Goal: Task Accomplishment & Management: Use online tool/utility

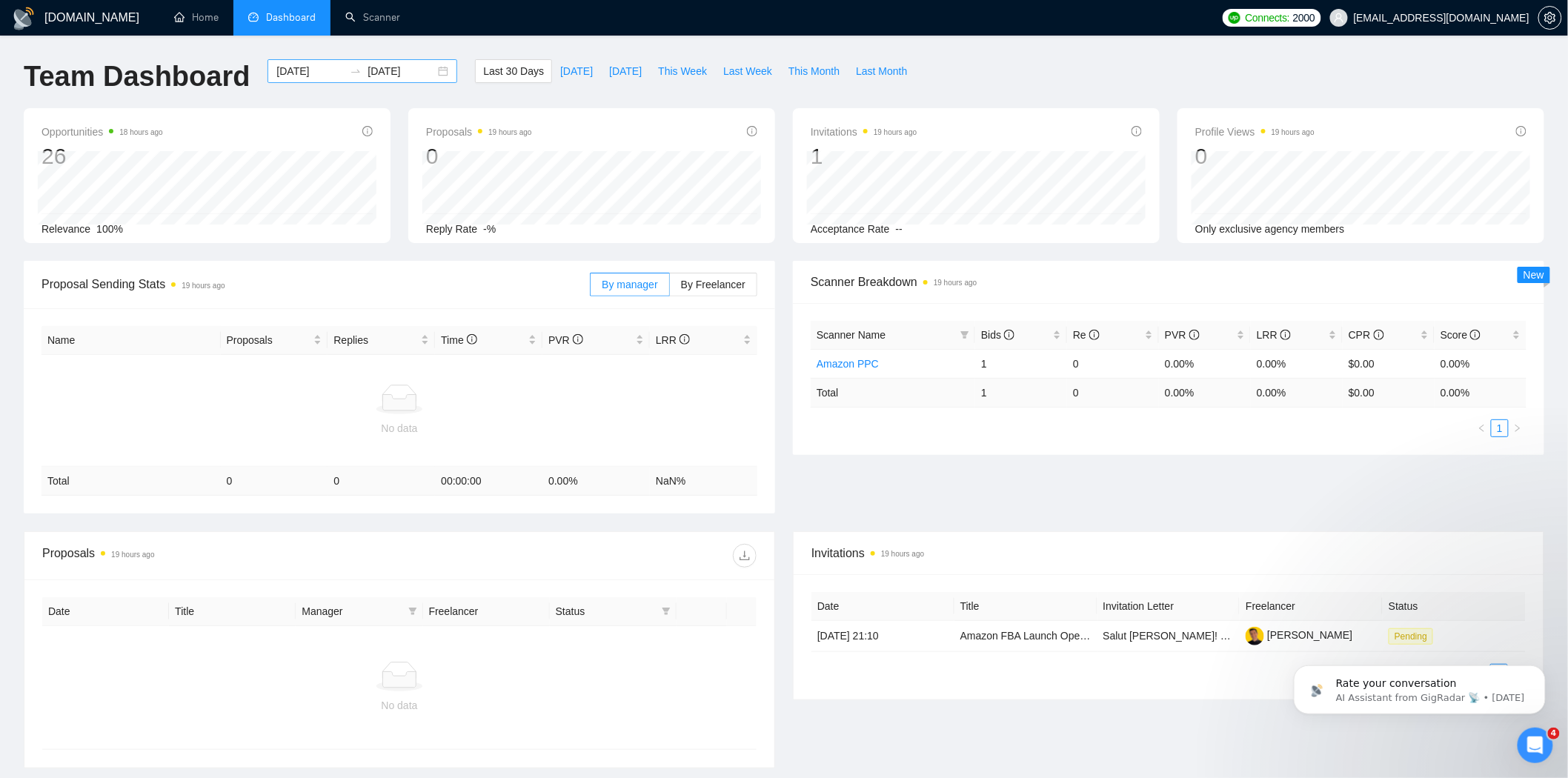
click at [421, 71] on input "[DATE]" at bounding box center [401, 71] width 68 height 16
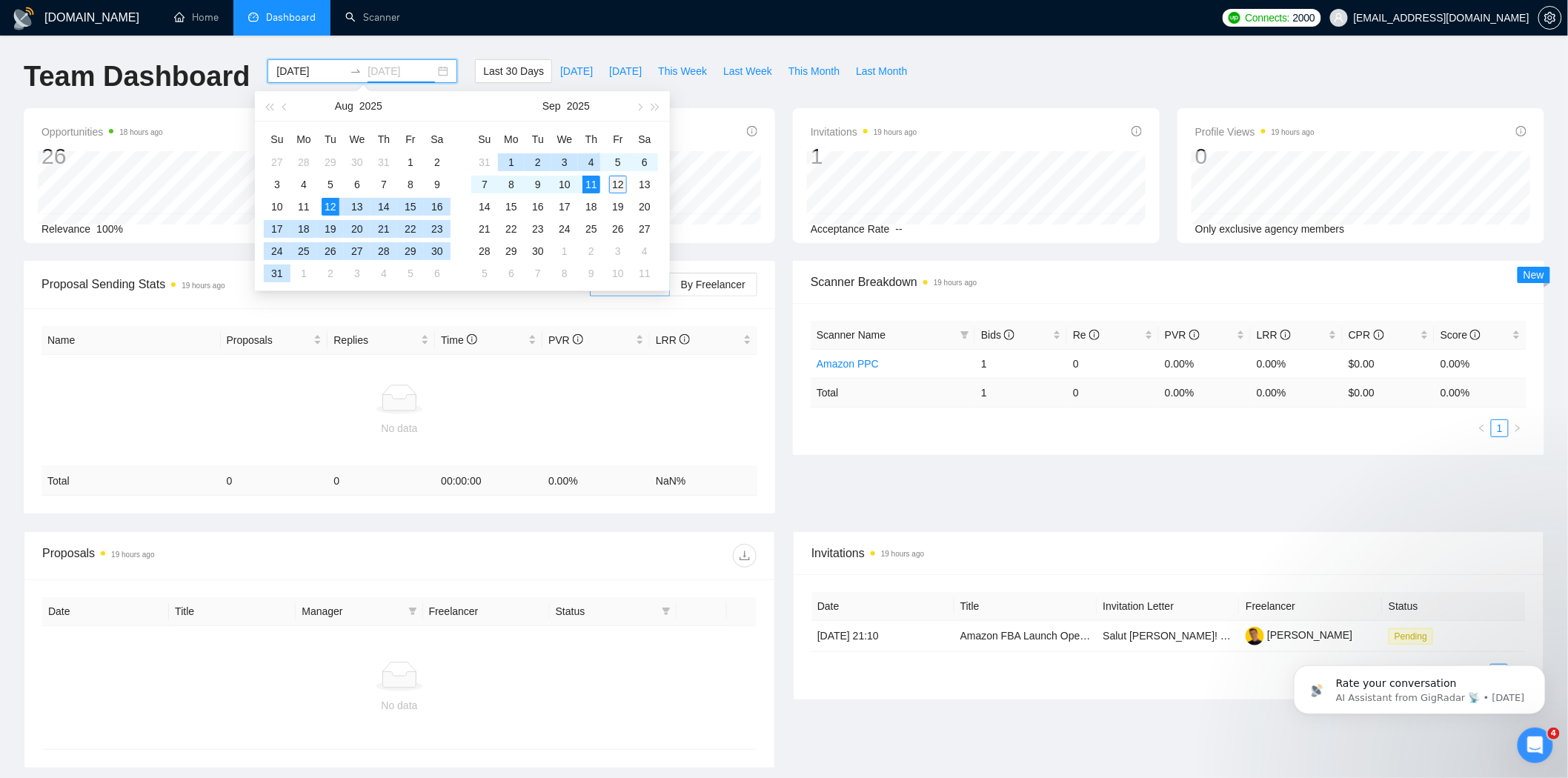
type input "[DATE]"
click at [616, 182] on div "12" at bounding box center [617, 184] width 18 height 18
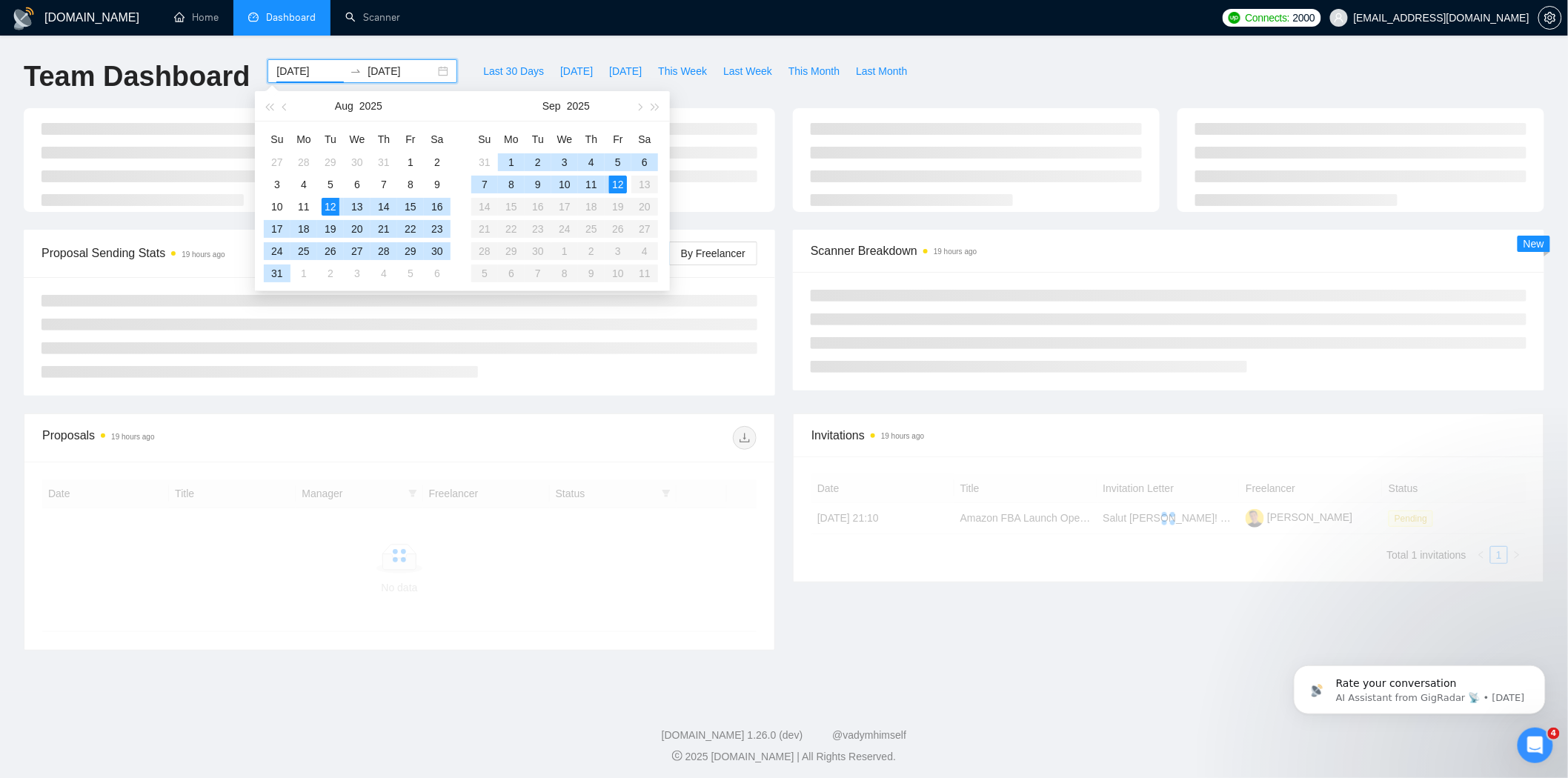
type input "[DATE]"
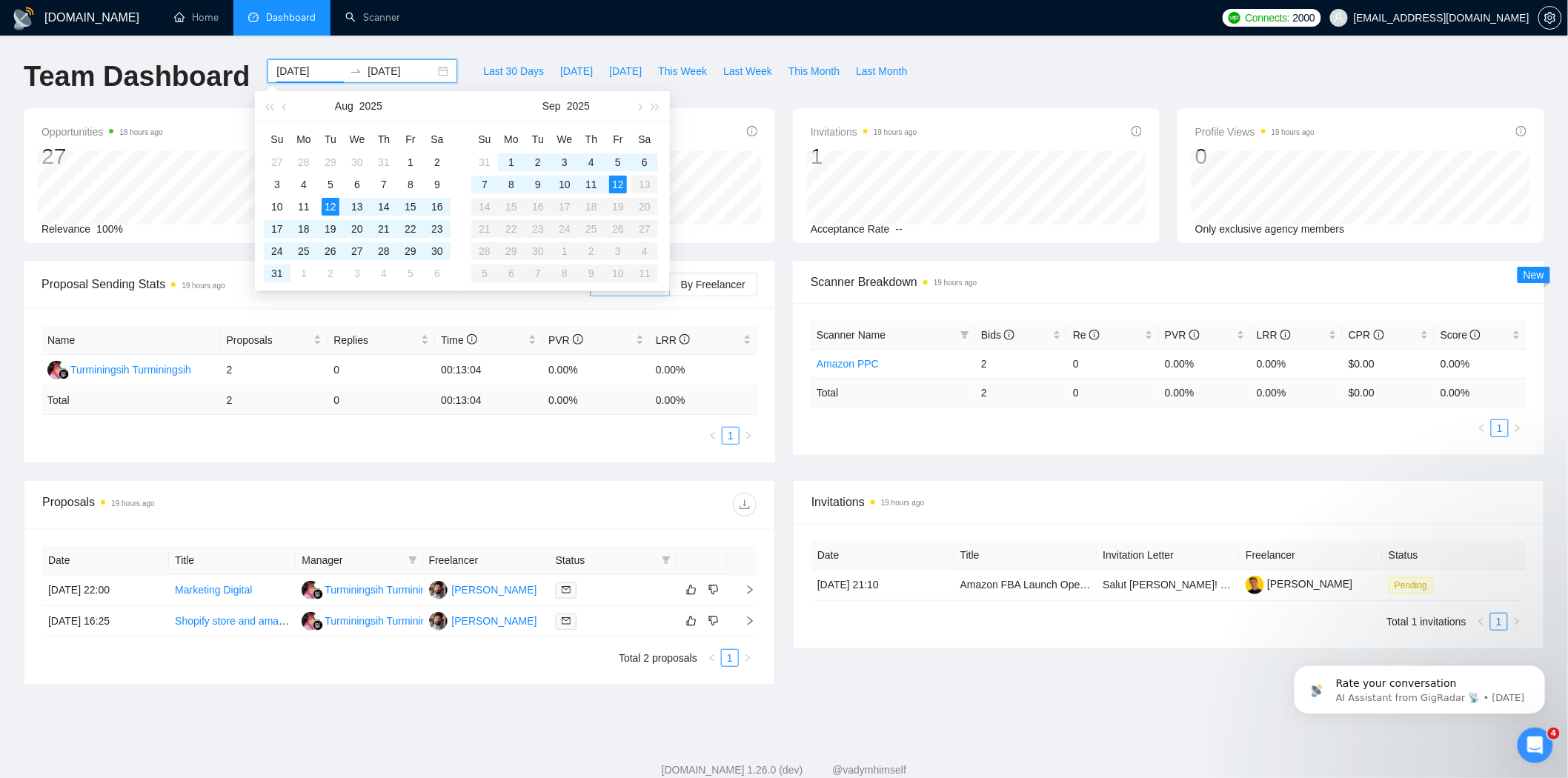
click at [947, 96] on div "Team Dashboard [DATE] [DATE] Last 30 Days [DATE] [DATE] This Week Last Week Thi…" at bounding box center [784, 83] width 1538 height 49
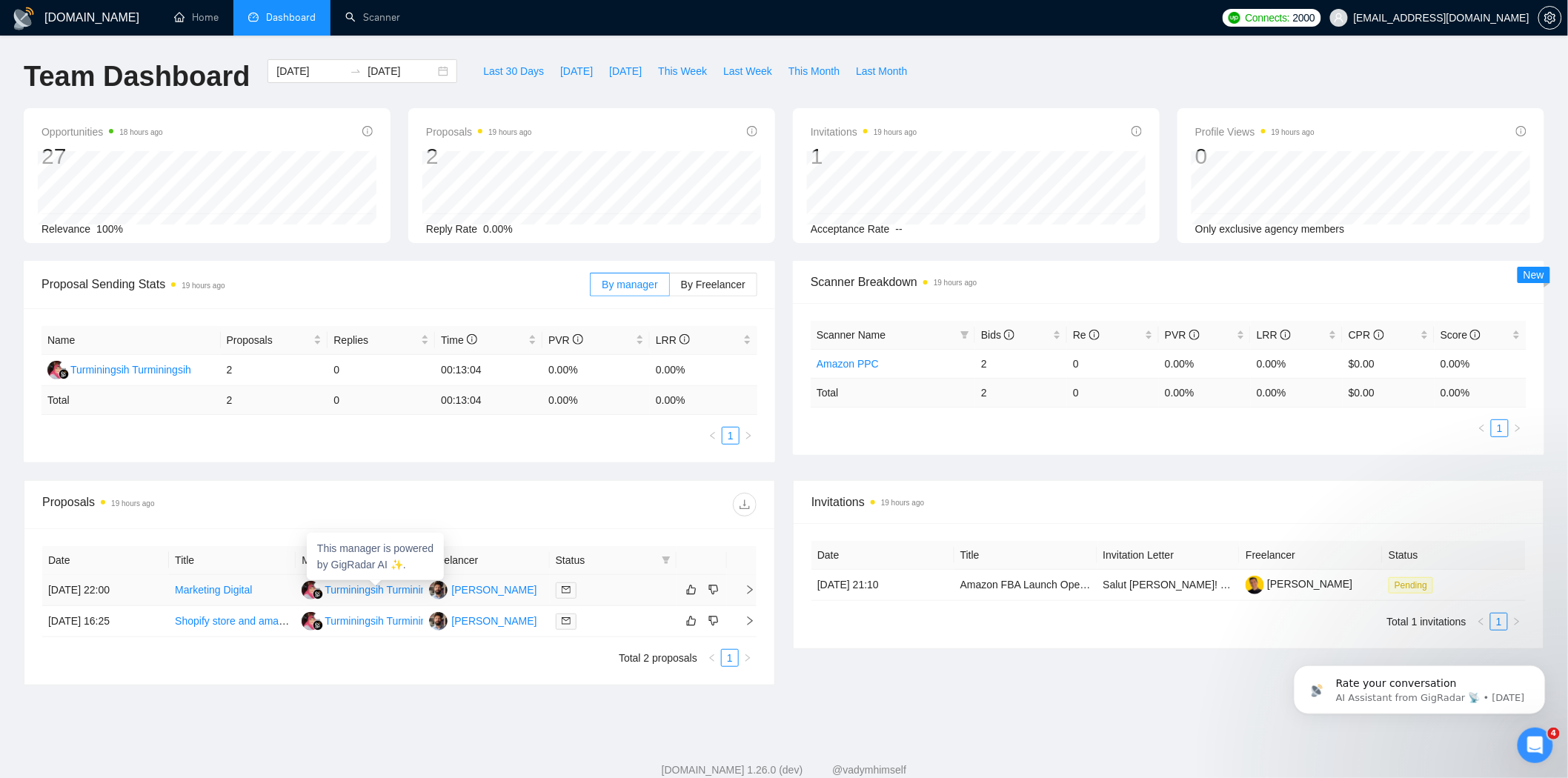
drag, startPoint x: 382, startPoint y: 548, endPoint x: 447, endPoint y: 663, distance: 132.1
click at [447, 663] on ul "Total 2 proposals 1" at bounding box center [399, 658] width 714 height 18
click at [212, 18] on link "Home" at bounding box center [196, 17] width 44 height 12
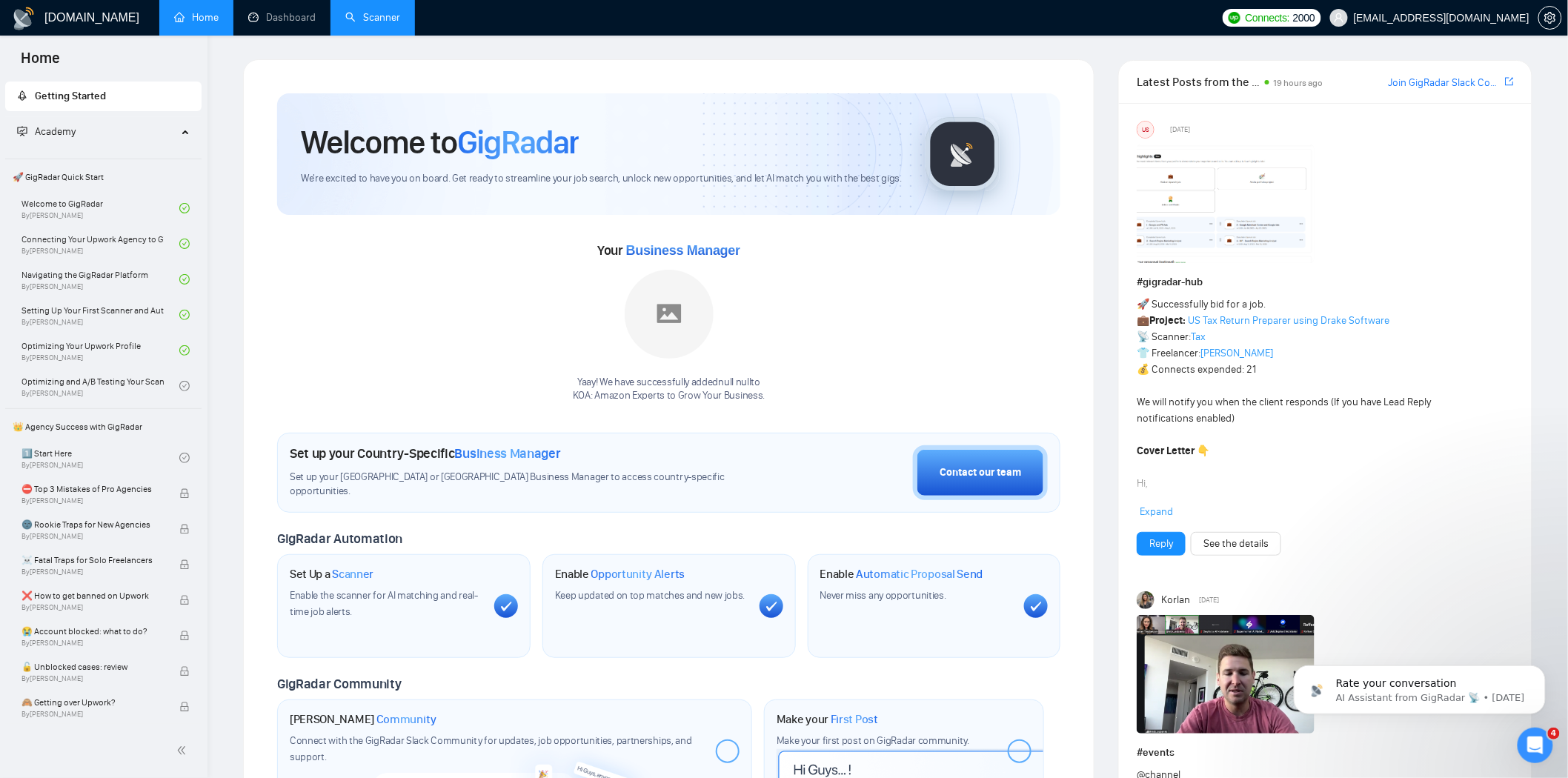
click at [366, 16] on link "Scanner" at bounding box center [373, 17] width 55 height 12
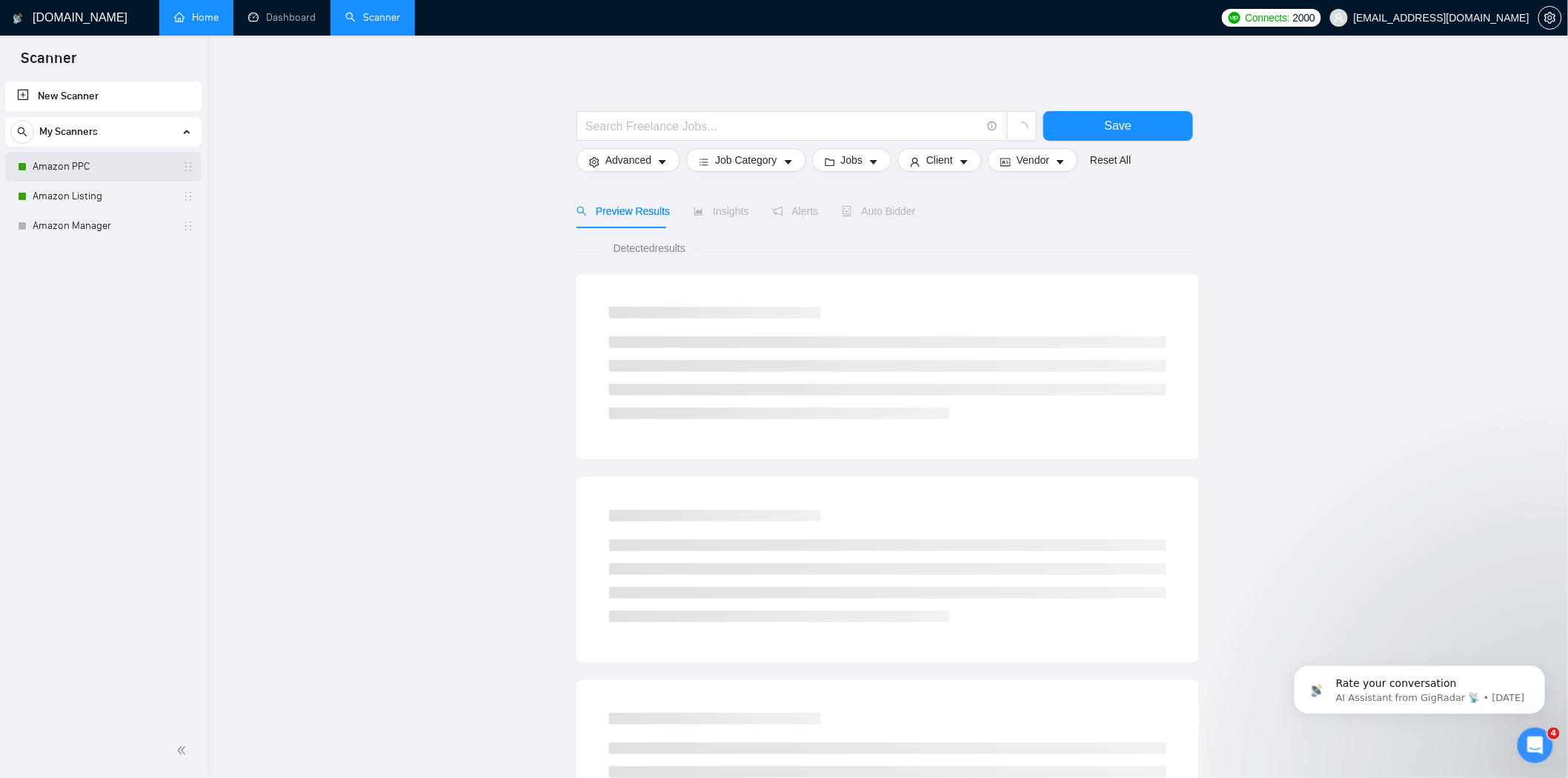
click at [78, 167] on link "Amazon PPC" at bounding box center [103, 167] width 141 height 30
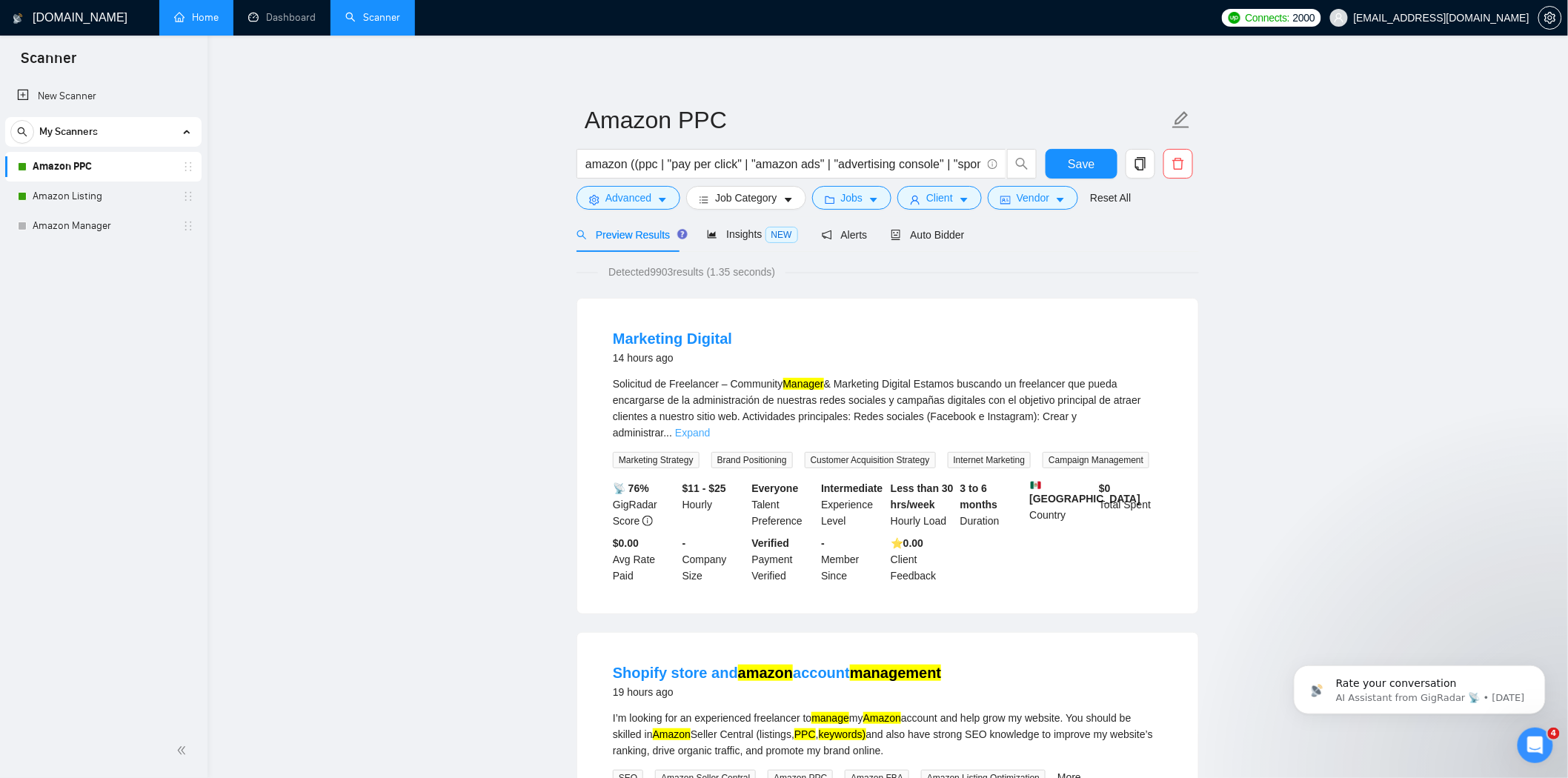
click at [710, 427] on link "Expand" at bounding box center [692, 432] width 35 height 12
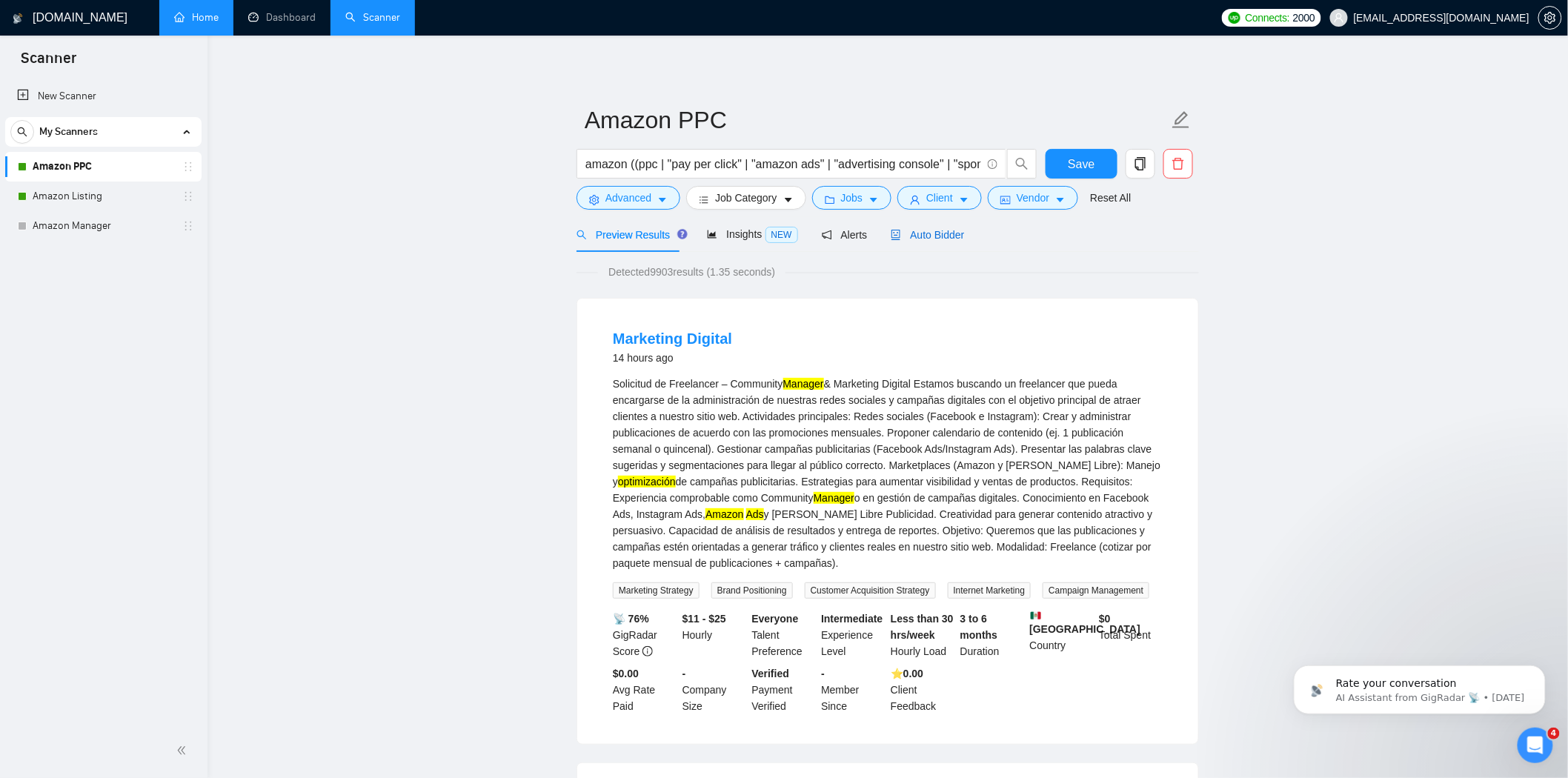
click at [936, 230] on span "Auto Bidder" at bounding box center [927, 234] width 73 height 12
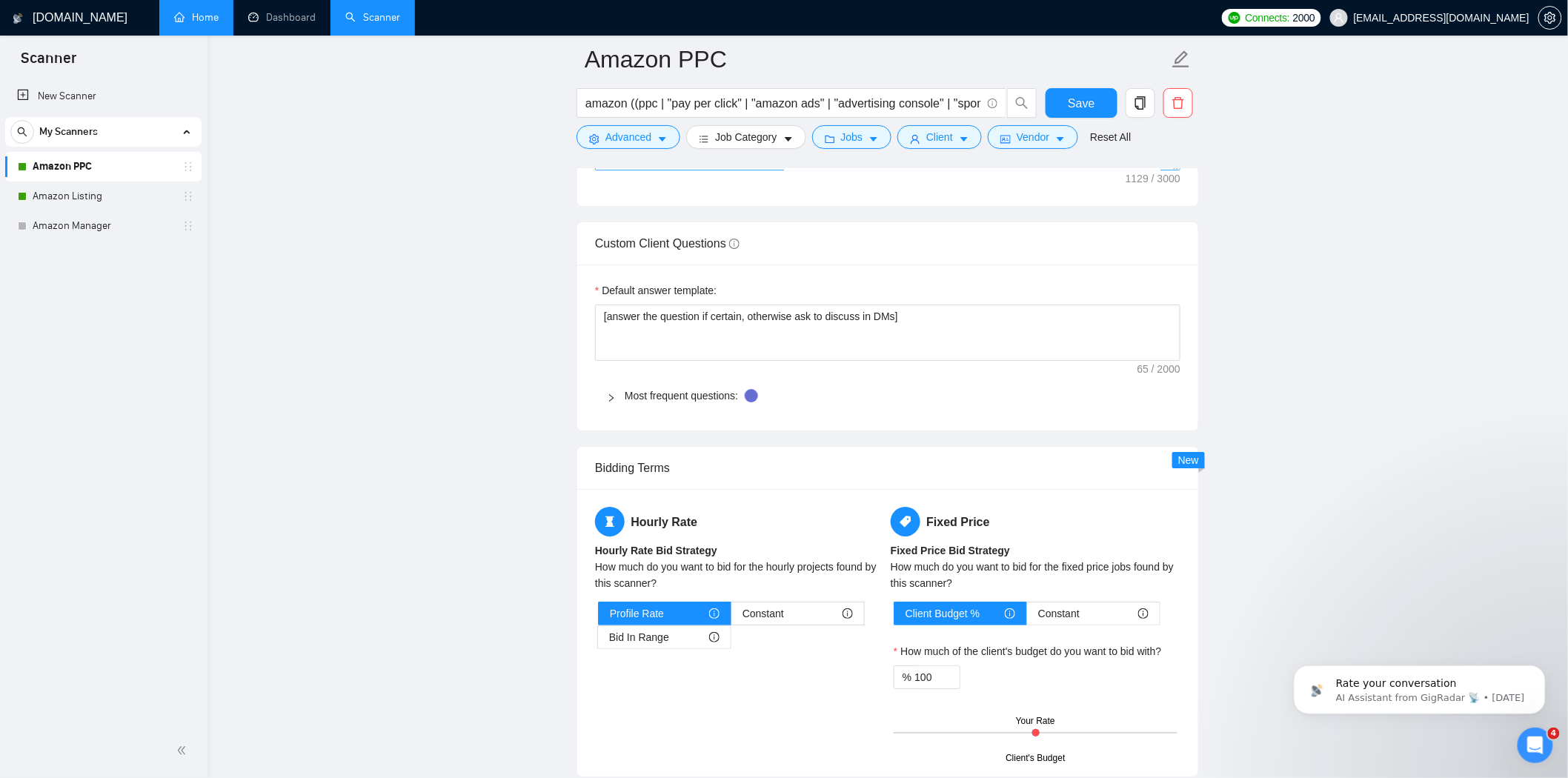
scroll to position [1728, 0]
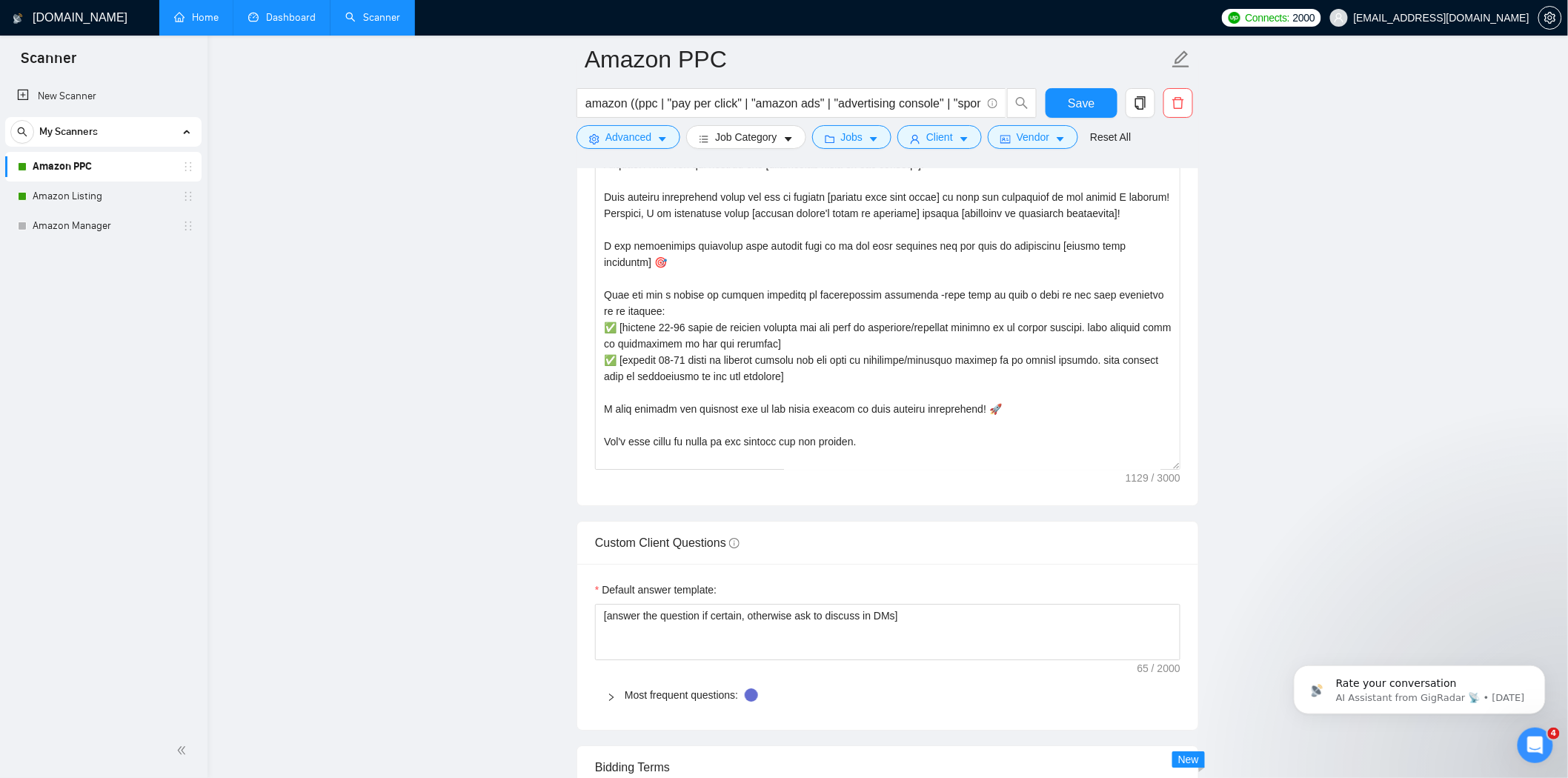
click at [276, 20] on link "Dashboard" at bounding box center [282, 17] width 68 height 12
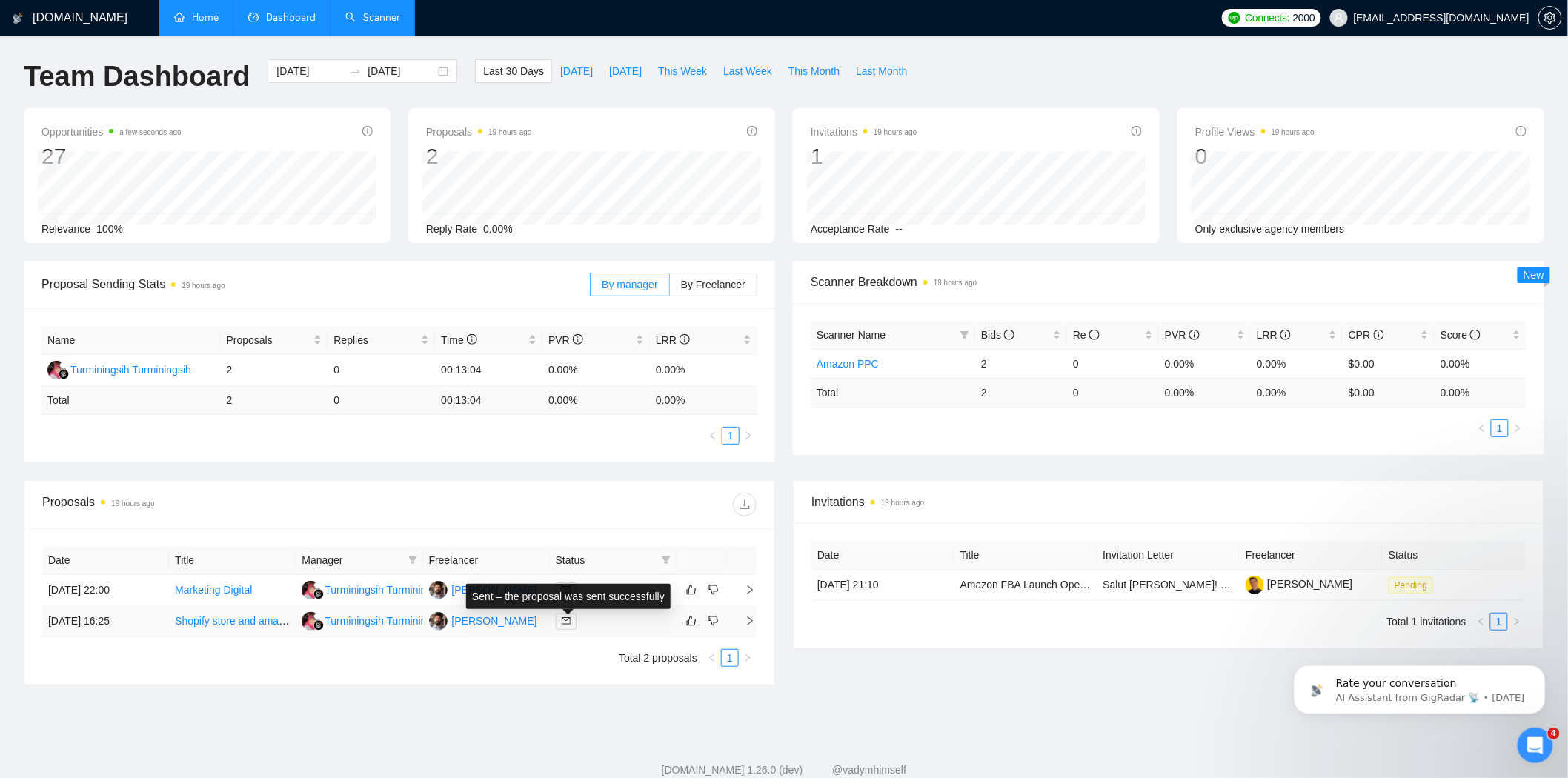
click at [566, 617] on span at bounding box center [566, 621] width 21 height 16
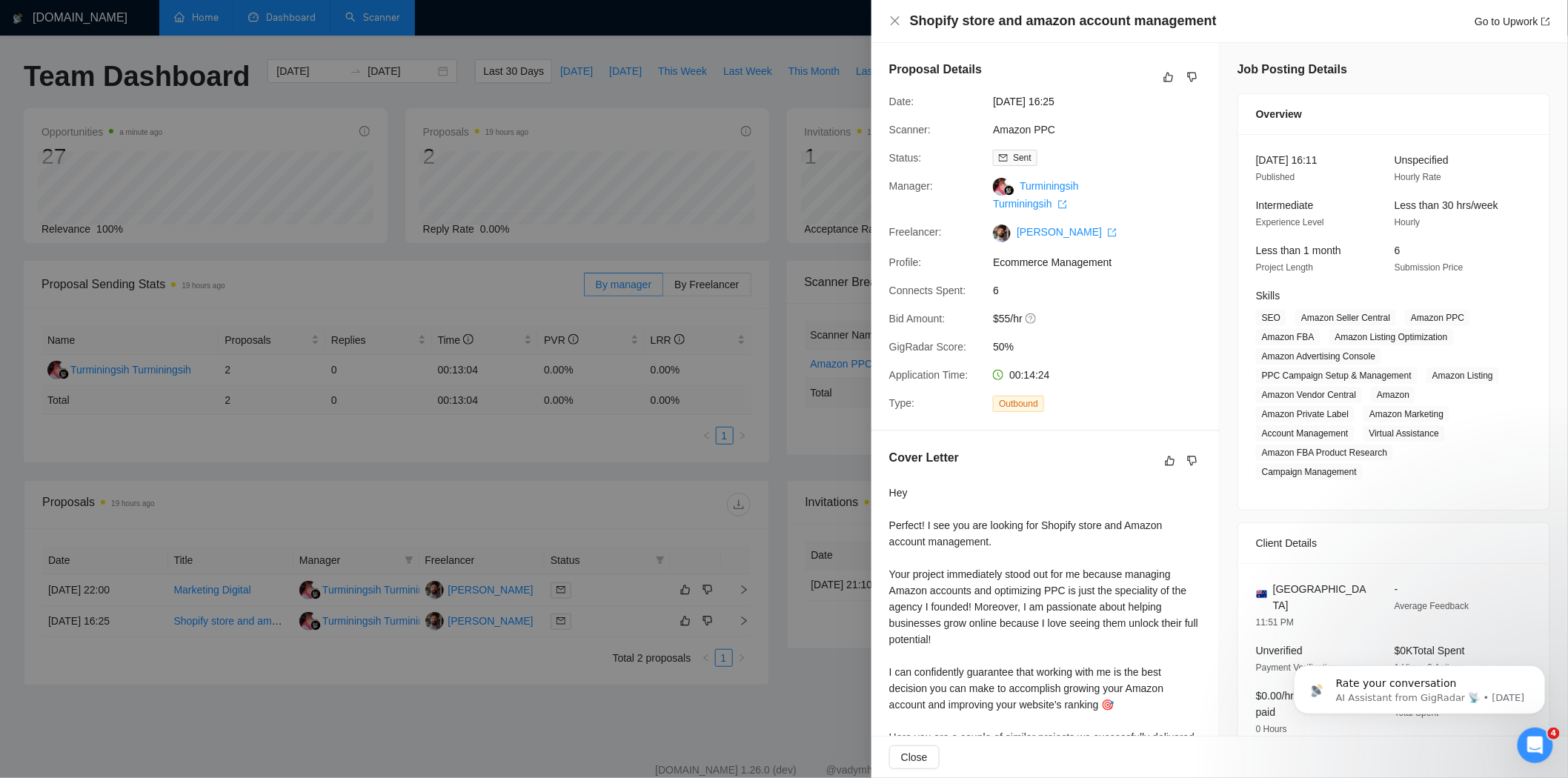
click at [847, 26] on div at bounding box center [784, 389] width 1568 height 778
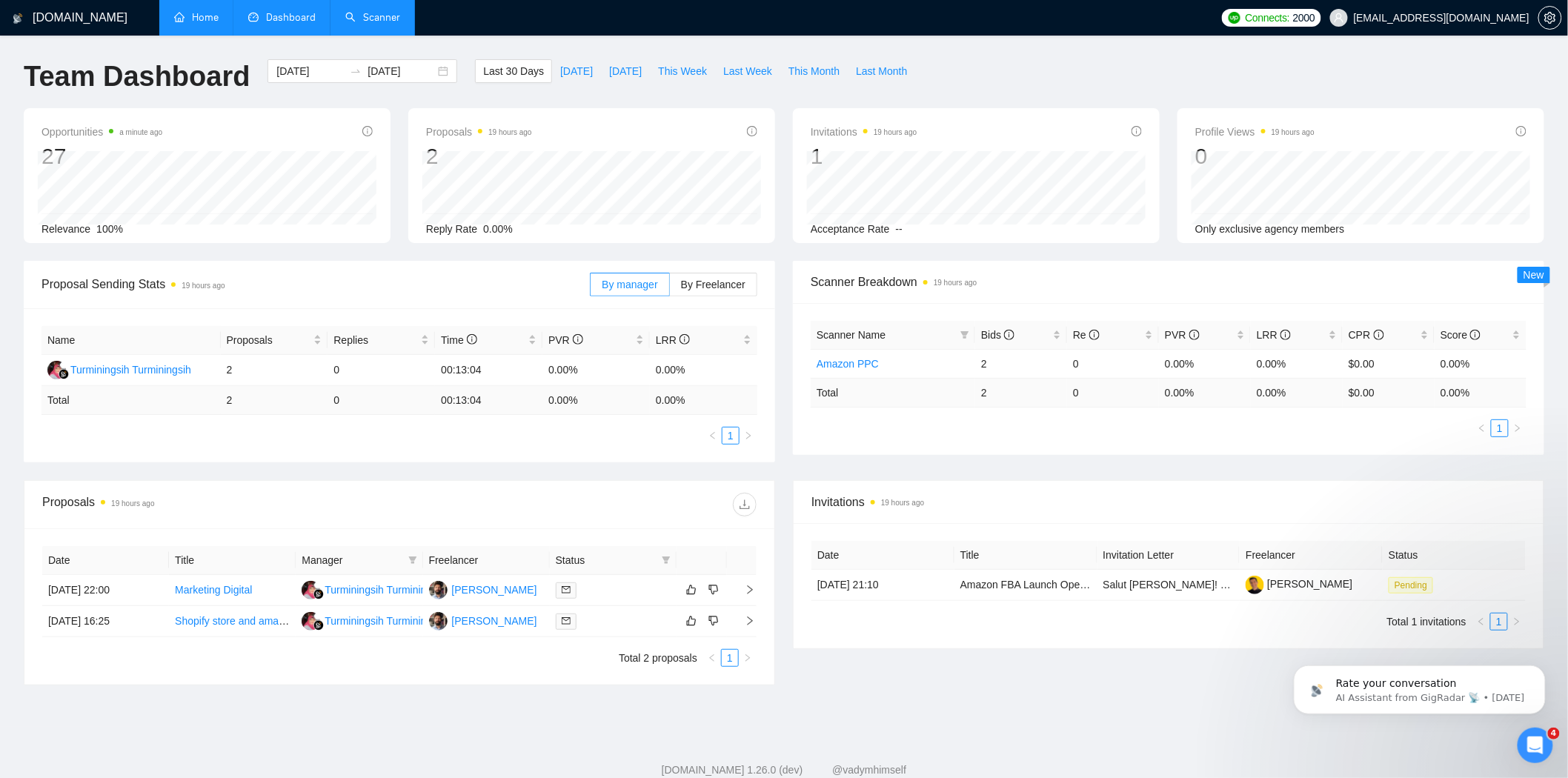
click at [204, 12] on link "Home" at bounding box center [196, 17] width 44 height 12
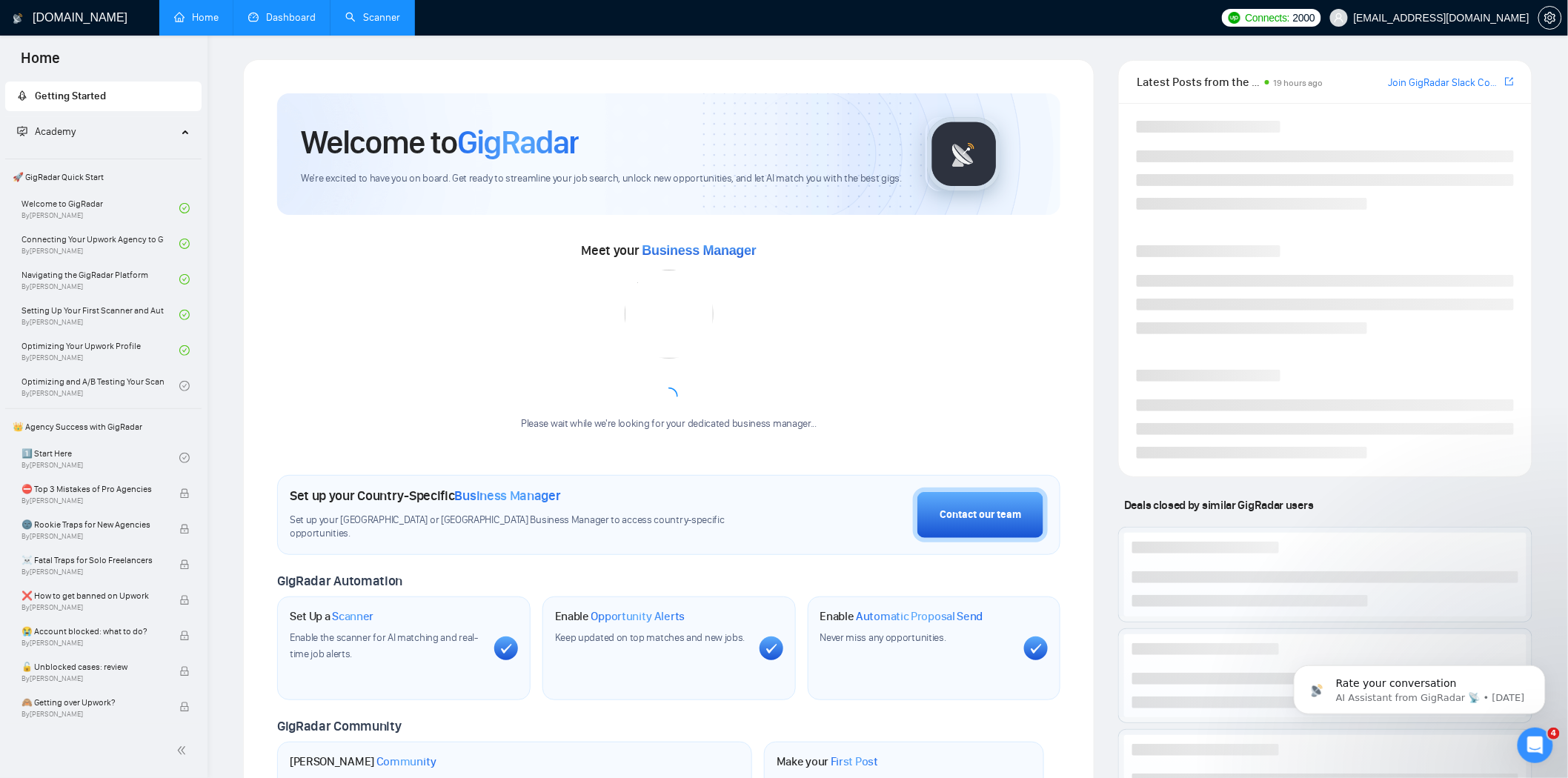
click at [383, 11] on link "Scanner" at bounding box center [373, 17] width 55 height 12
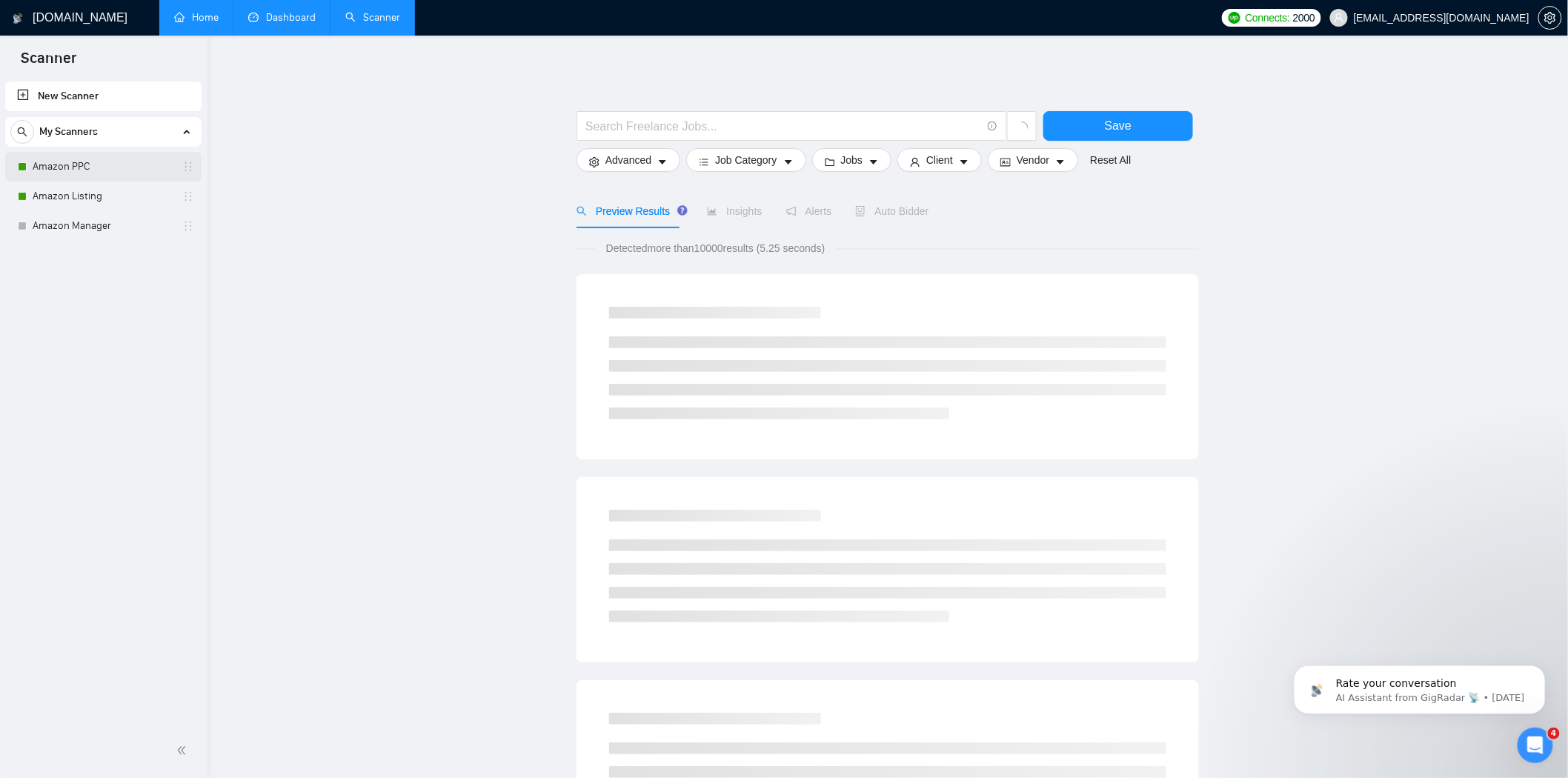
click at [84, 154] on link "Amazon PPC" at bounding box center [103, 167] width 141 height 30
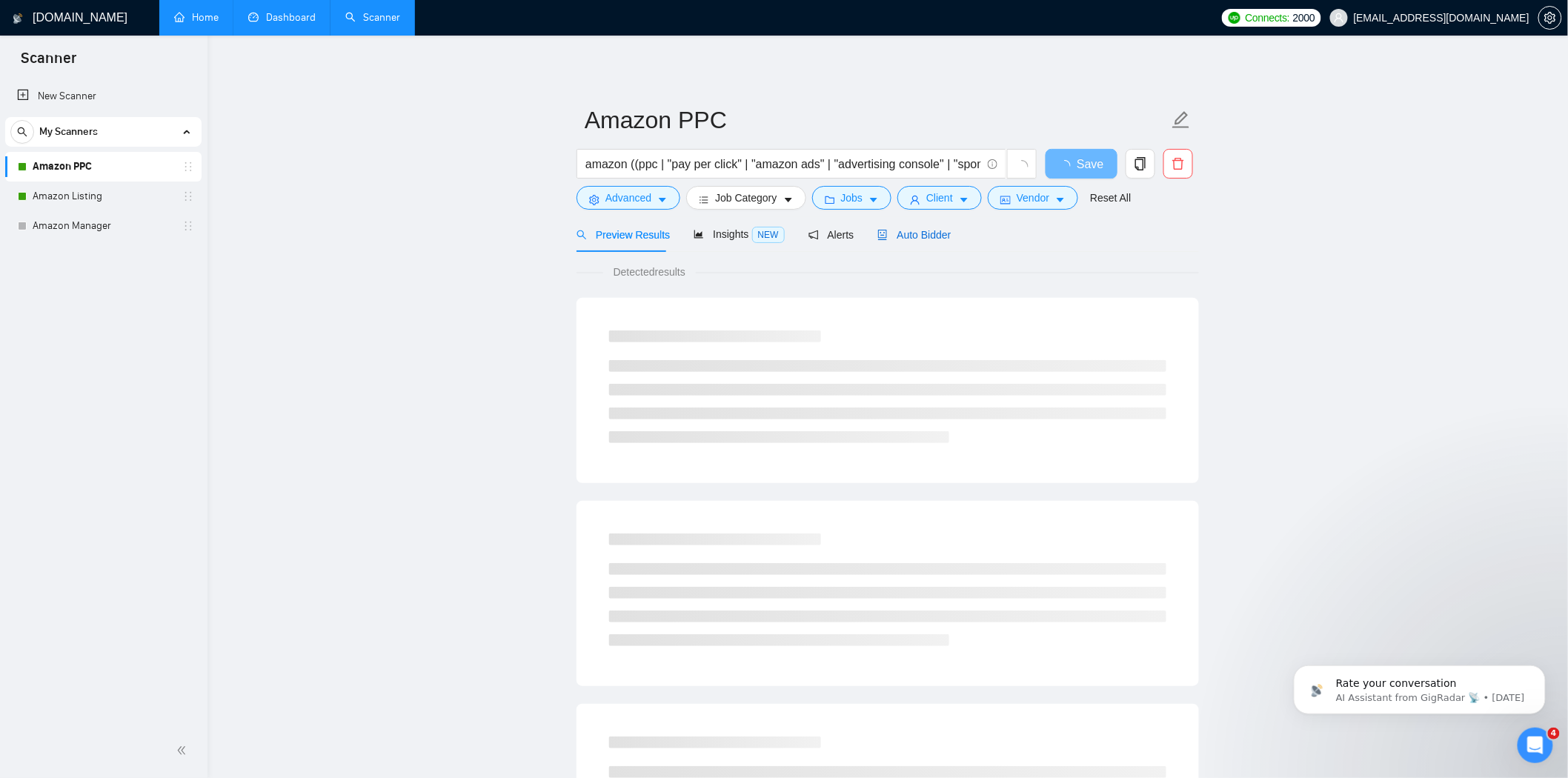
click at [922, 234] on span "Auto Bidder" at bounding box center [914, 234] width 73 height 12
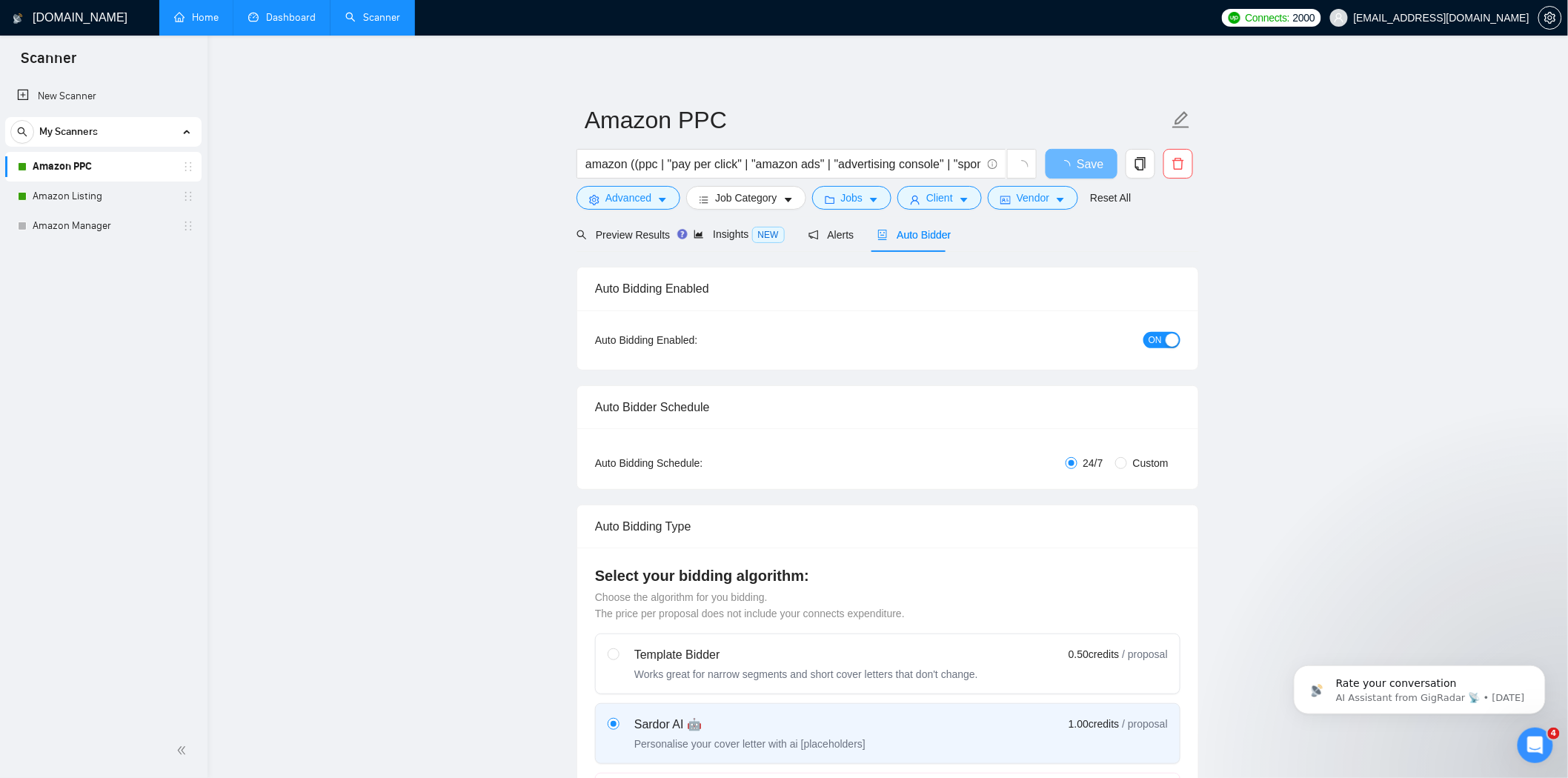
click at [1158, 335] on span "ON" at bounding box center [1155, 340] width 13 height 16
click at [1076, 168] on span "Save" at bounding box center [1081, 164] width 26 height 19
click at [145, 195] on link "Amazon Listing" at bounding box center [103, 196] width 141 height 30
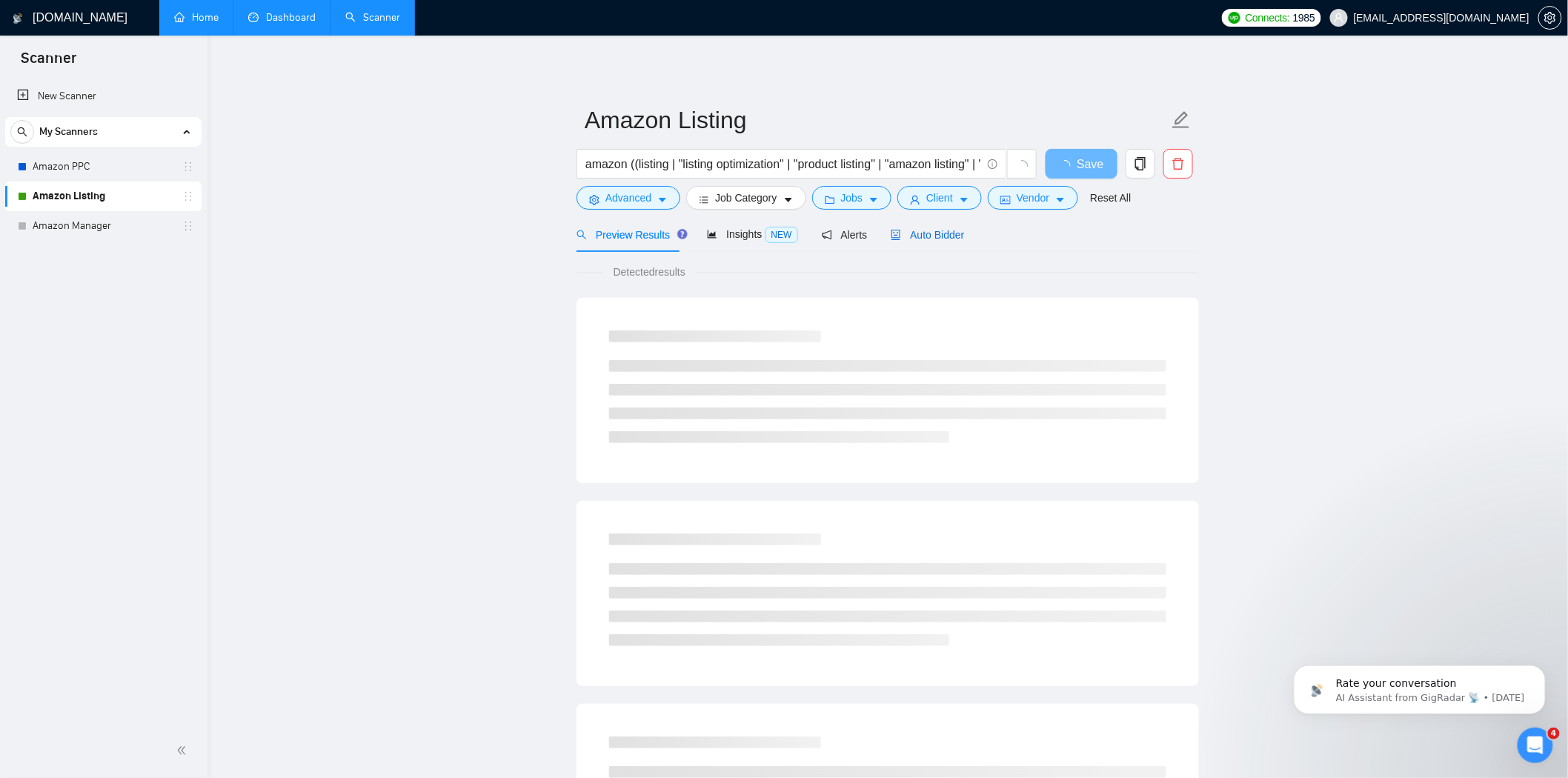
click at [892, 230] on icon "robot" at bounding box center [895, 234] width 10 height 10
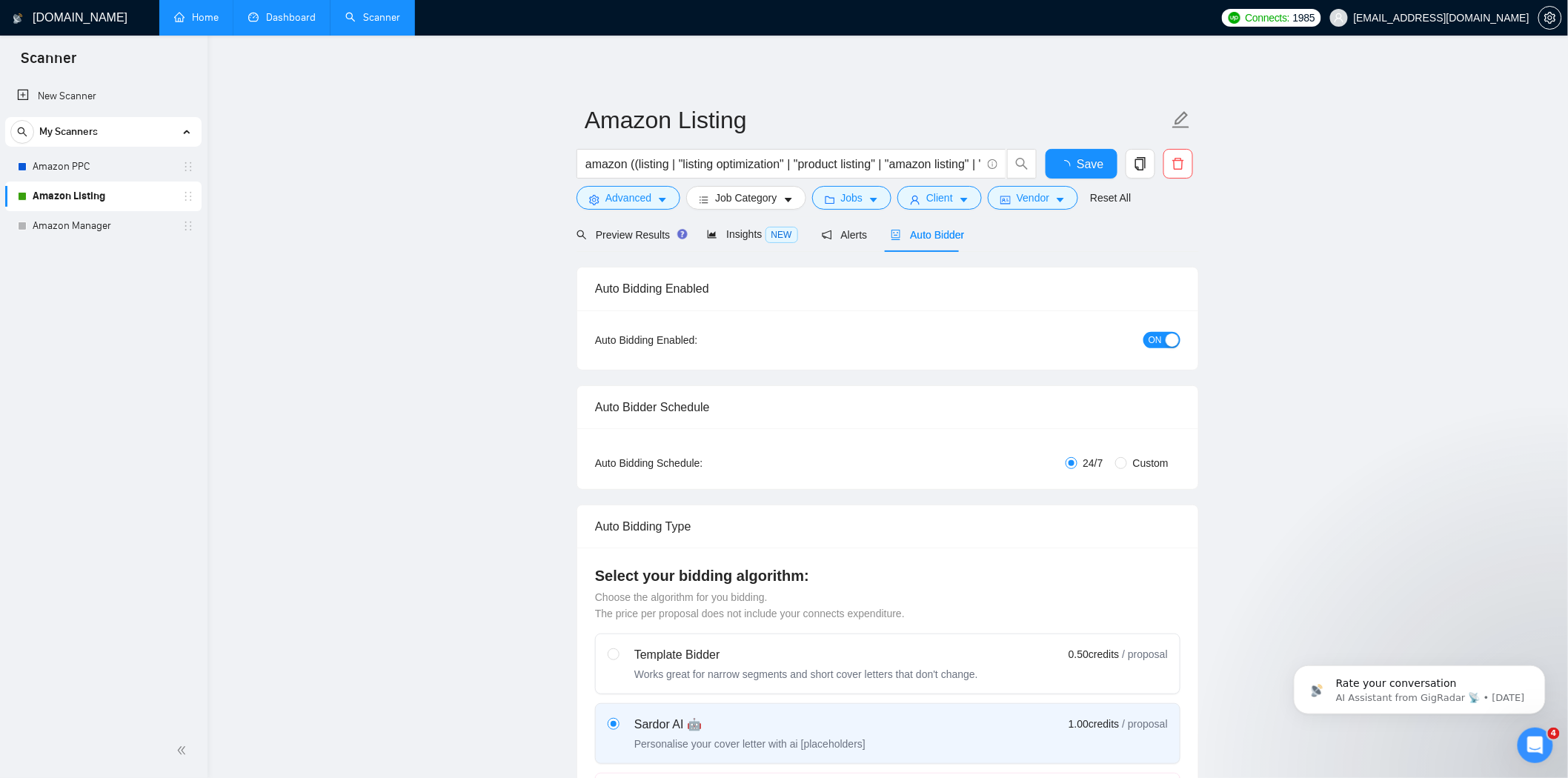
click at [1159, 332] on span "ON" at bounding box center [1155, 340] width 13 height 16
click at [1073, 165] on span "Save" at bounding box center [1081, 164] width 26 height 19
